Goal: Find specific page/section: Find specific page/section

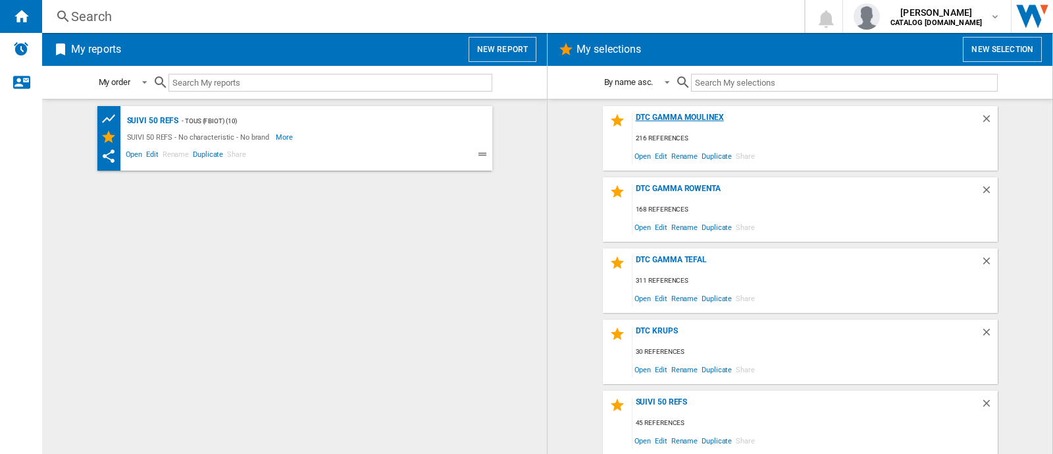
click at [704, 113] on div "DTC GAMMA MOULINEX" at bounding box center [807, 122] width 348 height 18
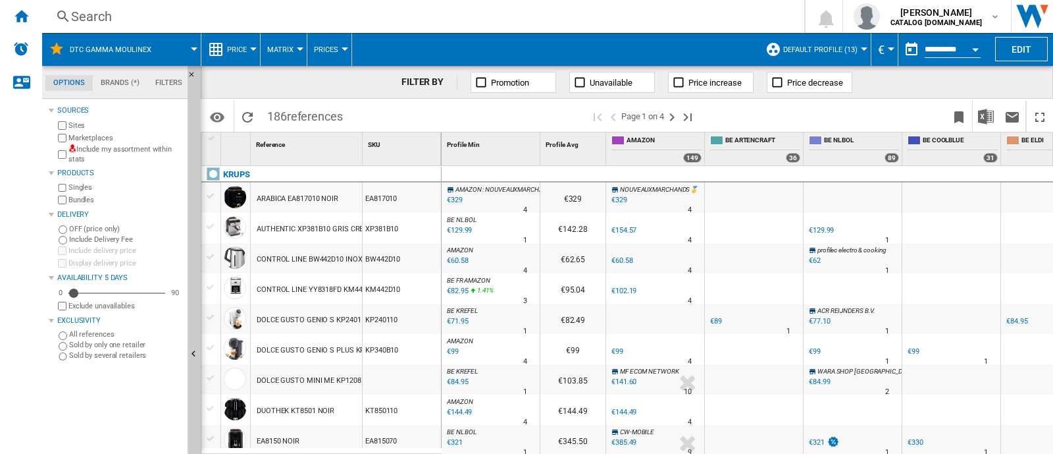
click at [499, 18] on div "Search" at bounding box center [420, 16] width 699 height 18
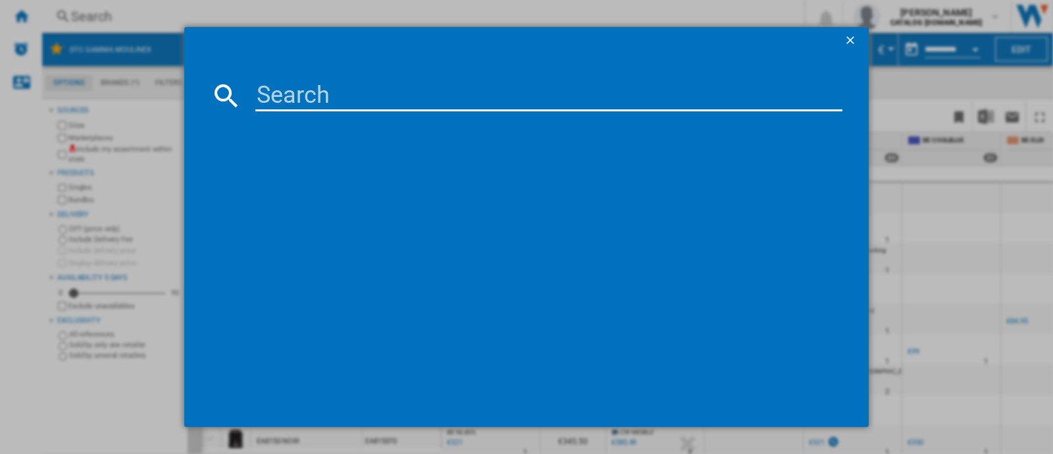
click at [484, 87] on input at bounding box center [548, 96] width 587 height 32
type input "Hç"ecfà"
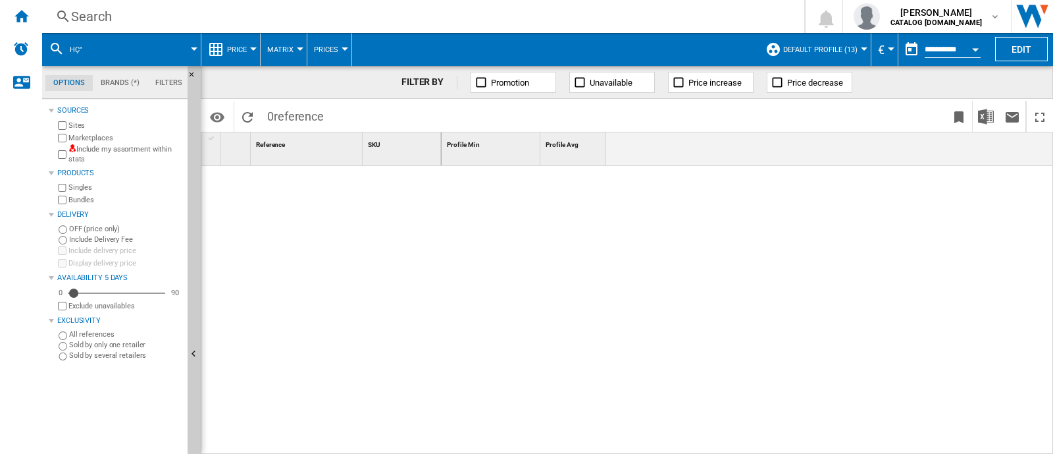
click at [411, 11] on div "Search" at bounding box center [420, 16] width 699 height 18
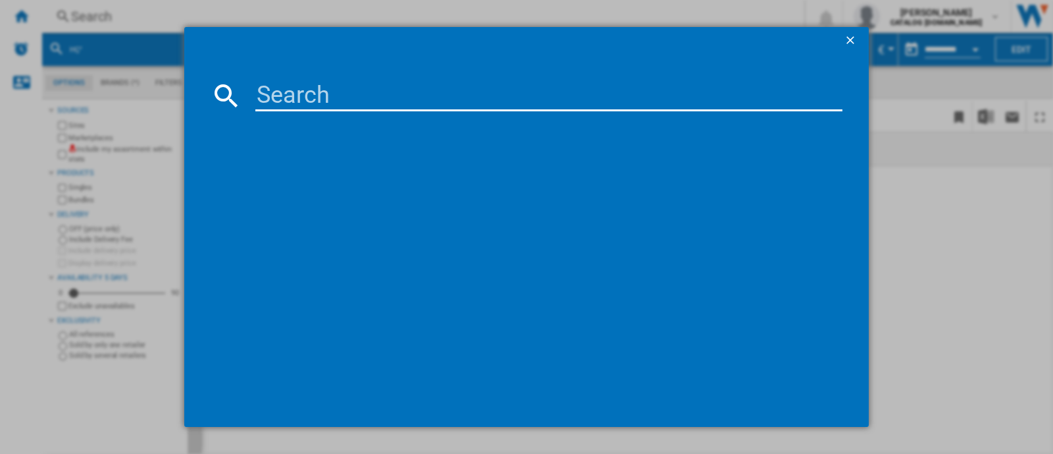
click at [848, 41] on ng-md-icon "getI18NText('BUTTONS.CLOSE_DIALOG')" at bounding box center [852, 42] width 16 height 16
